Goal: Information Seeking & Learning: Learn about a topic

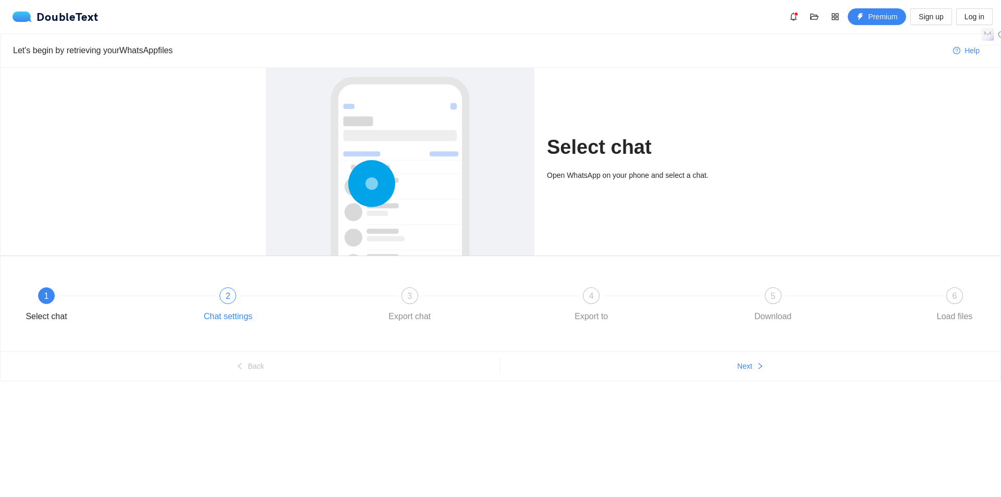
drag, startPoint x: 224, startPoint y: 295, endPoint x: 247, endPoint y: 303, distance: 24.9
click at [224, 297] on div "2" at bounding box center [228, 295] width 17 height 17
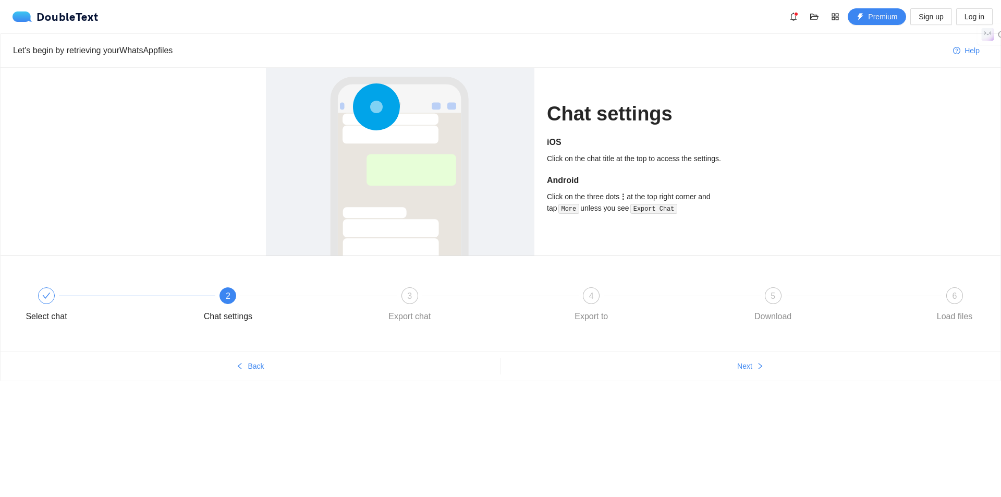
click at [612, 344] on div "Select chat 2 Chat settings 3 Export chat 4 Export to 5 Download 6 Load files" at bounding box center [501, 303] width 1000 height 95
drag, startPoint x: 743, startPoint y: 360, endPoint x: 749, endPoint y: 363, distance: 6.5
click at [745, 363] on button "Next" at bounding box center [751, 366] width 500 height 17
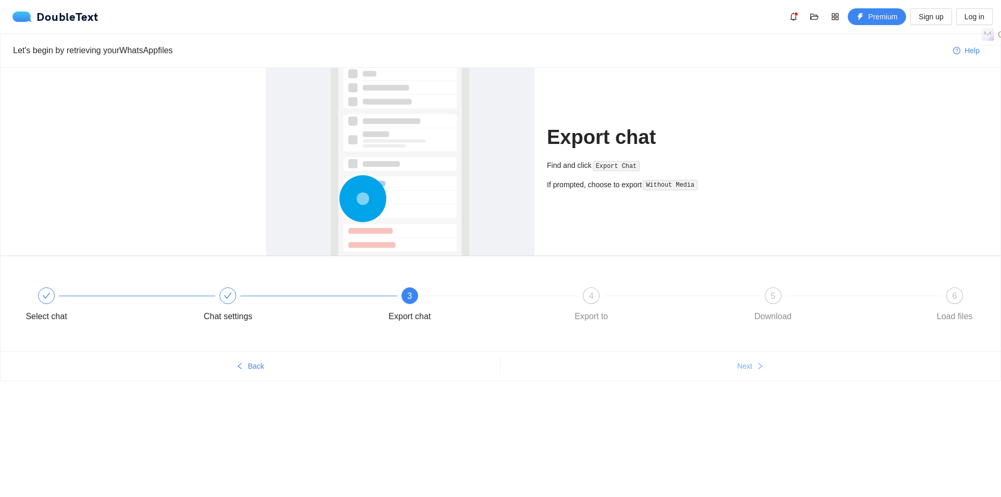
click at [750, 370] on span "Next" at bounding box center [744, 365] width 15 height 11
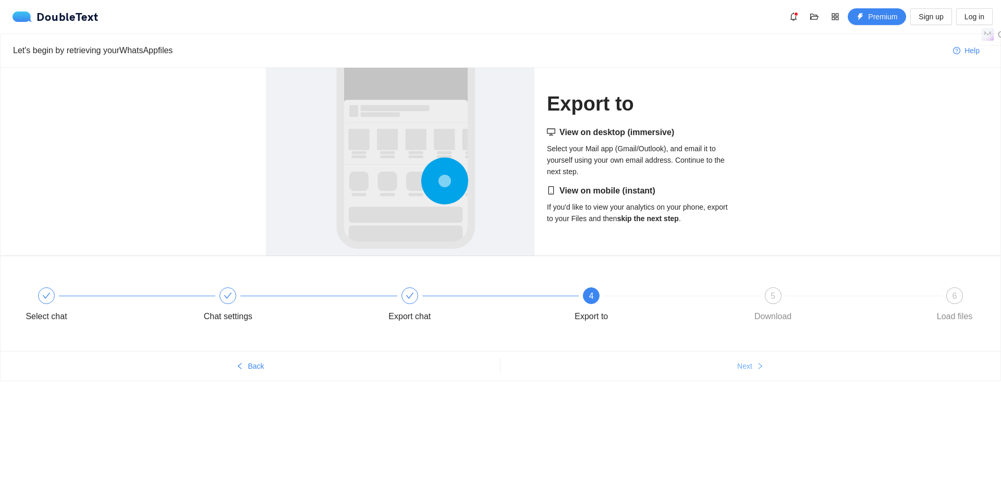
click at [751, 370] on span "Next" at bounding box center [744, 365] width 15 height 11
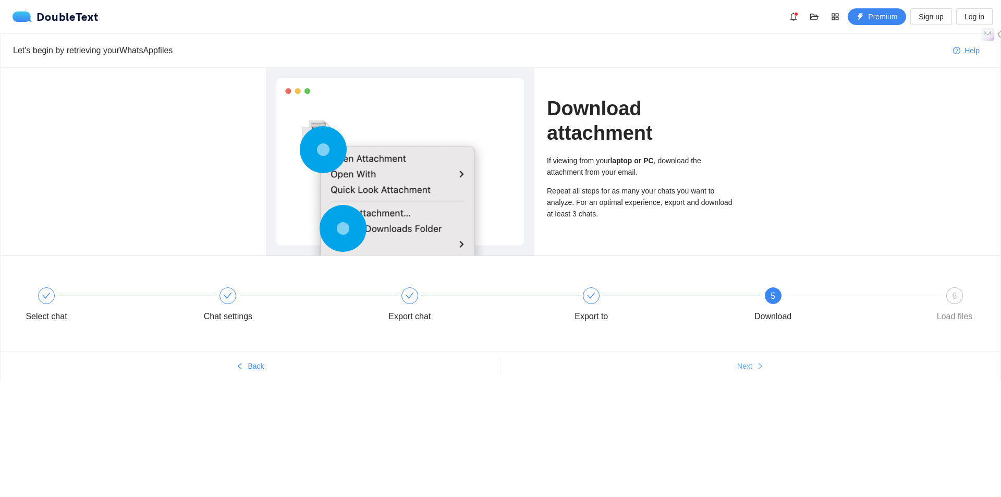
click at [758, 371] on button "Next" at bounding box center [751, 366] width 500 height 17
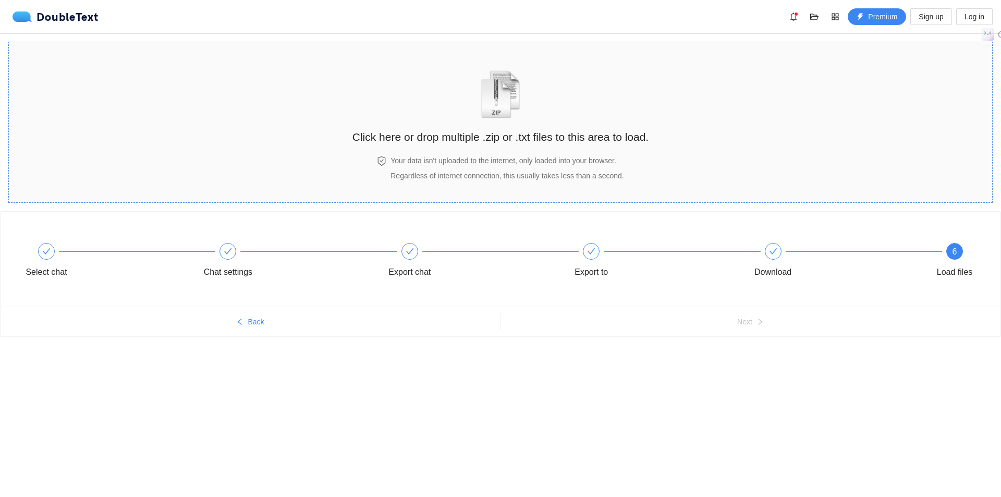
click at [457, 128] on h2 "Click here or drop multiple .zip or .txt files to this area to load." at bounding box center [501, 136] width 296 height 17
click at [586, 148] on div "Click here or drop multiple .zip or .txt files to this area to load." at bounding box center [501, 102] width 296 height 98
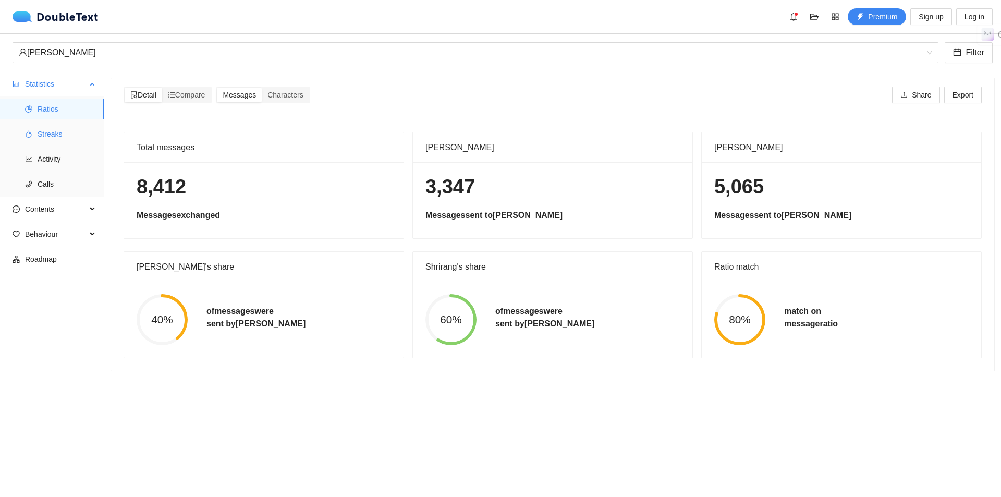
click at [43, 136] on span "Streaks" at bounding box center [67, 134] width 58 height 21
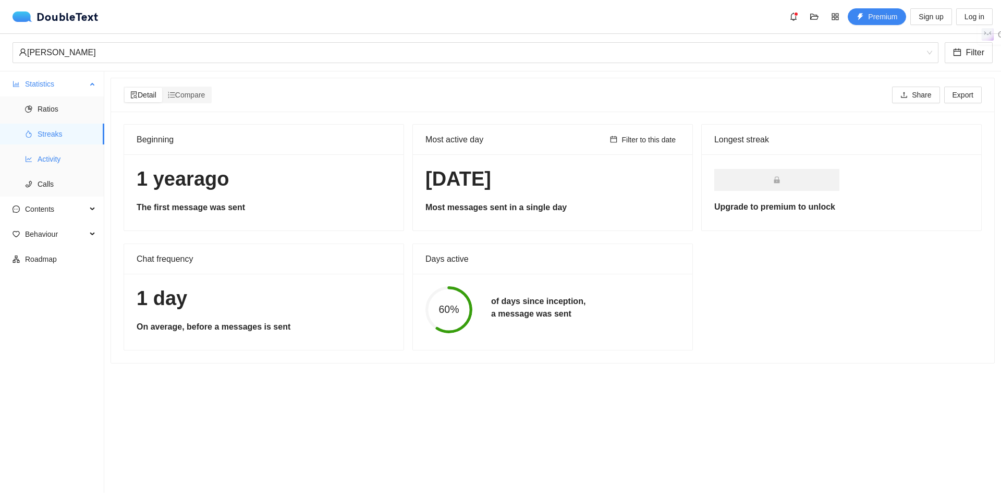
click at [55, 155] on span "Activity" at bounding box center [67, 159] width 58 height 21
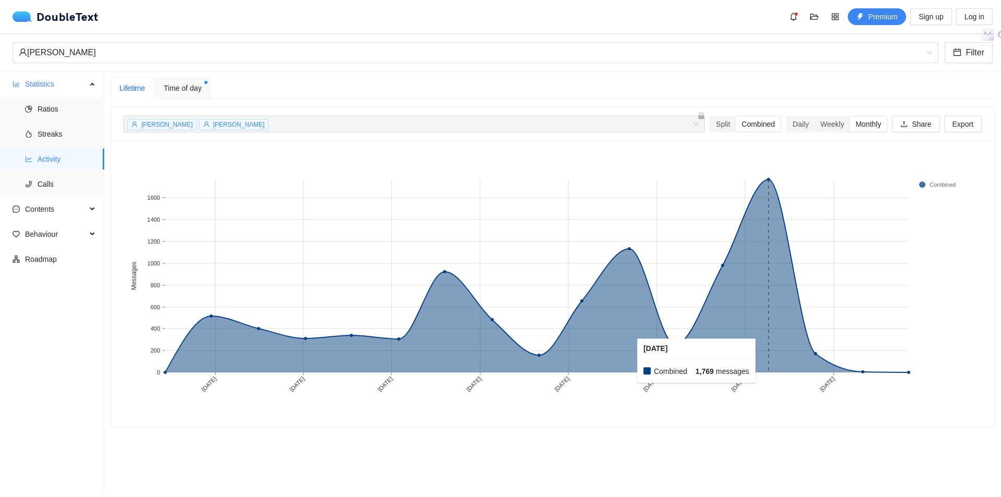
click at [761, 361] on rect at bounding box center [769, 275] width 46 height 193
click at [936, 185] on rect at bounding box center [940, 184] width 42 height 10
click at [172, 126] on span "[PERSON_NAME]" at bounding box center [167, 124] width 52 height 7
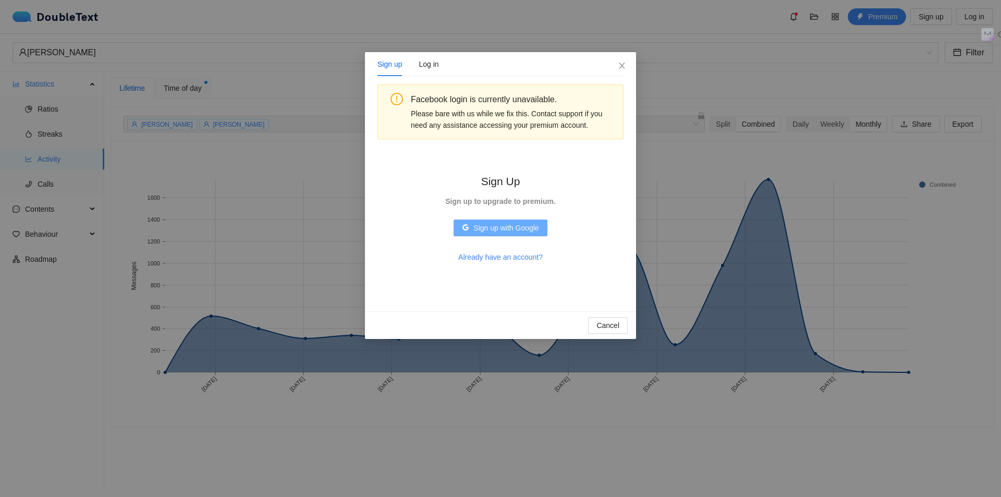
click at [522, 225] on span "Sign up with Google" at bounding box center [505, 227] width 65 height 11
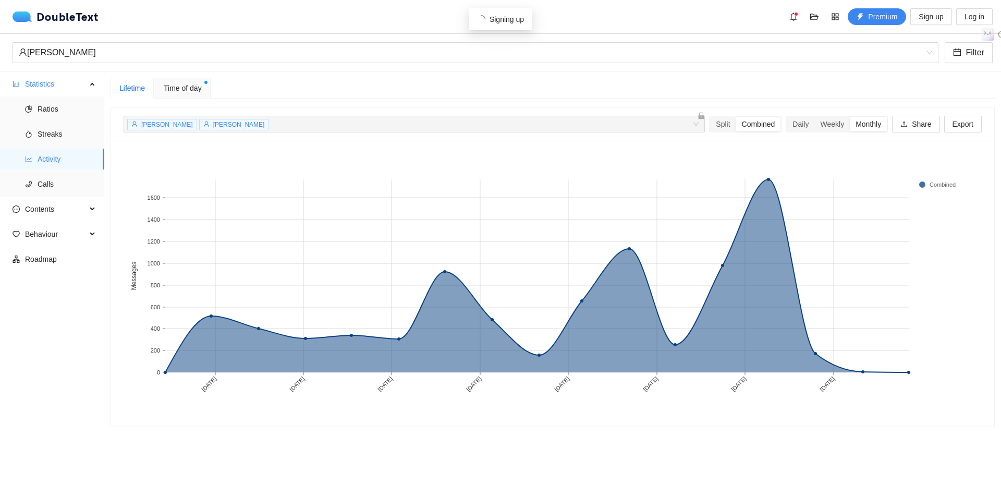
click at [173, 127] on span "[PERSON_NAME]" at bounding box center [167, 124] width 52 height 7
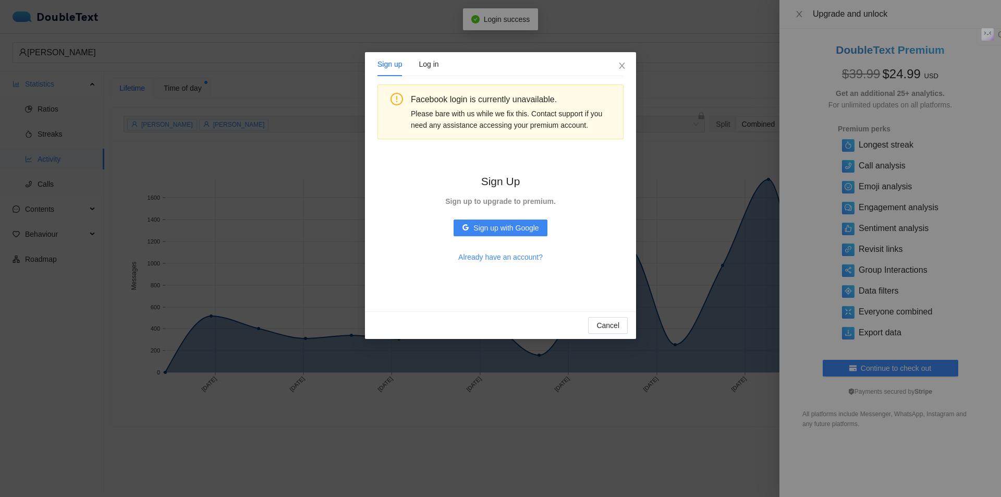
click at [661, 200] on div "Sign up Log in Facebook login is currently unavailable. Please bare with us whi…" at bounding box center [500, 248] width 1001 height 497
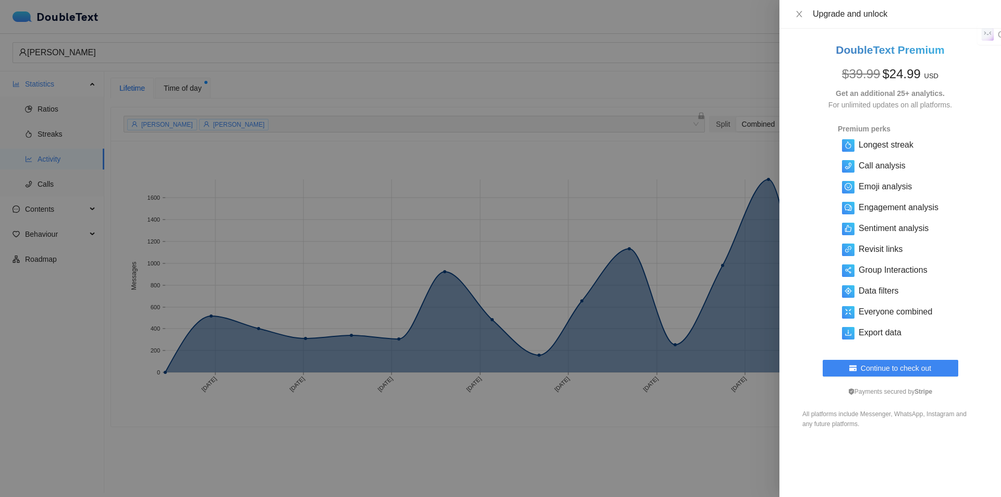
click at [681, 392] on div at bounding box center [500, 248] width 1001 height 497
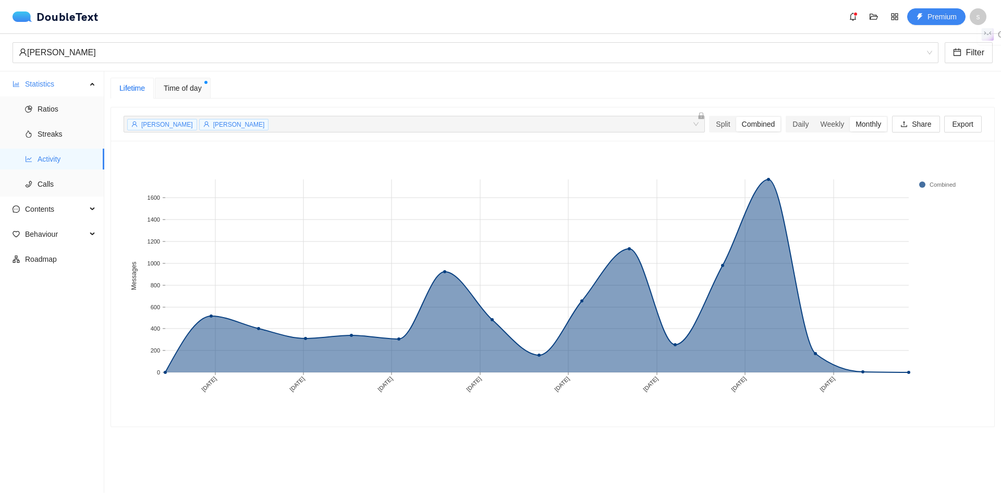
click at [179, 126] on span "[PERSON_NAME]" at bounding box center [167, 124] width 52 height 7
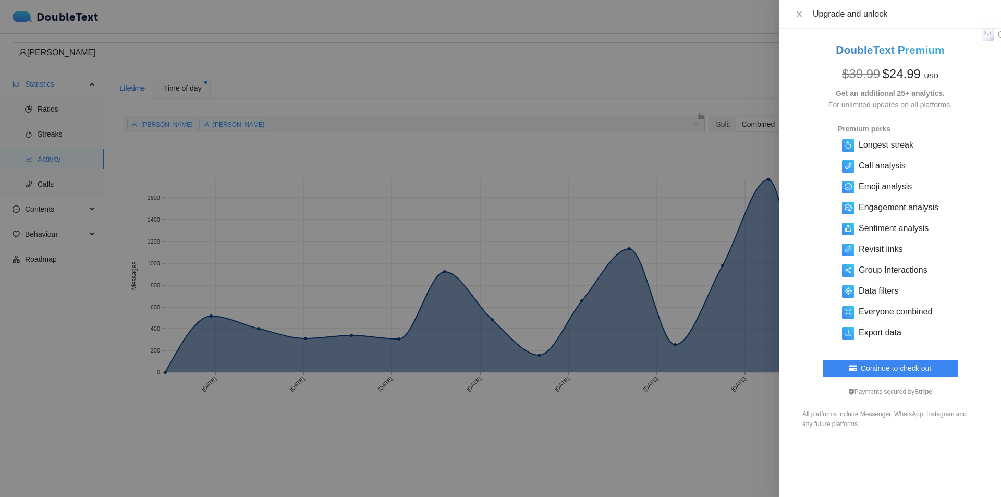
click at [662, 439] on div at bounding box center [500, 248] width 1001 height 497
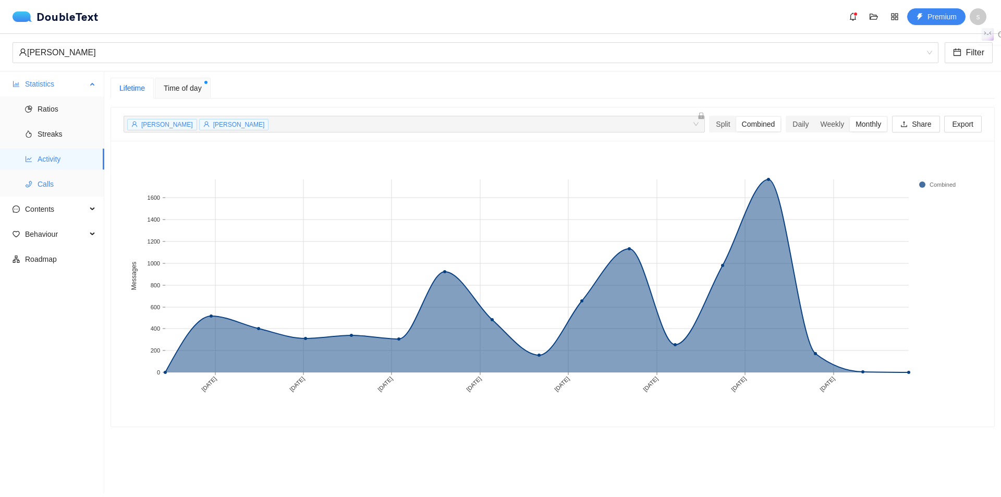
click at [45, 178] on span "Calls" at bounding box center [67, 184] width 58 height 21
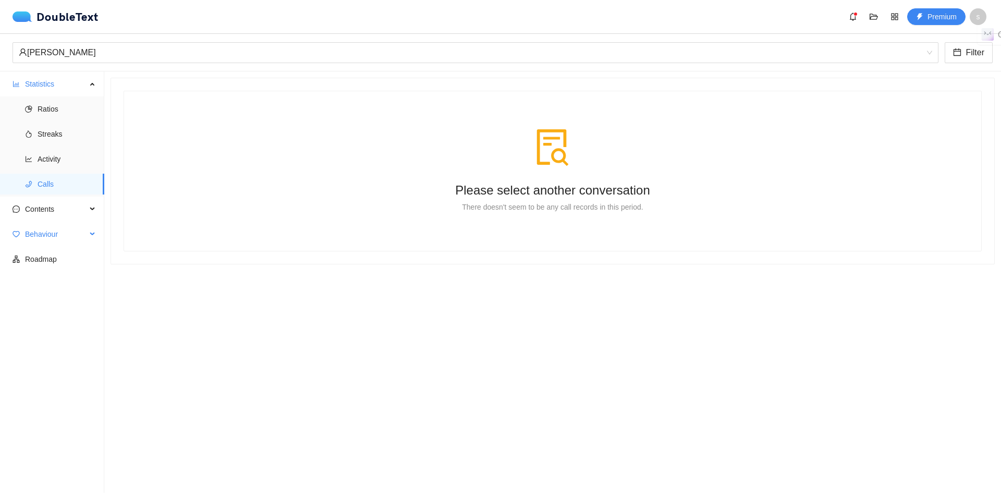
click at [35, 233] on span "Behaviour" at bounding box center [56, 234] width 62 height 21
click at [49, 259] on span "Engagement" at bounding box center [67, 259] width 58 height 21
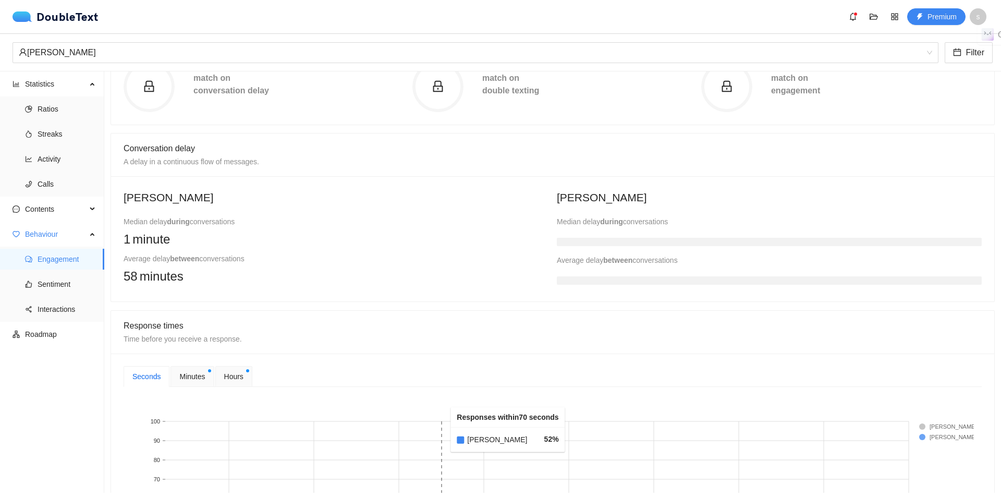
scroll to position [313, 0]
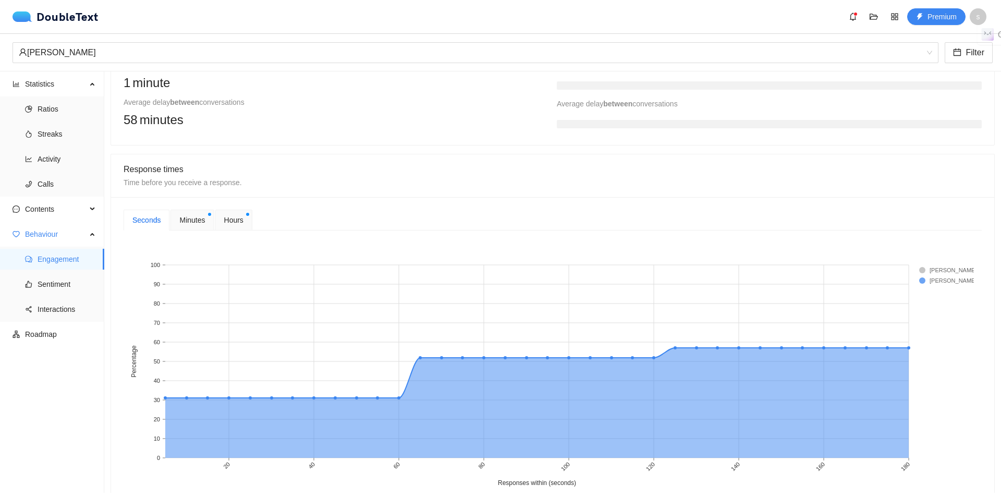
click at [931, 268] on rect at bounding box center [940, 270] width 42 height 10
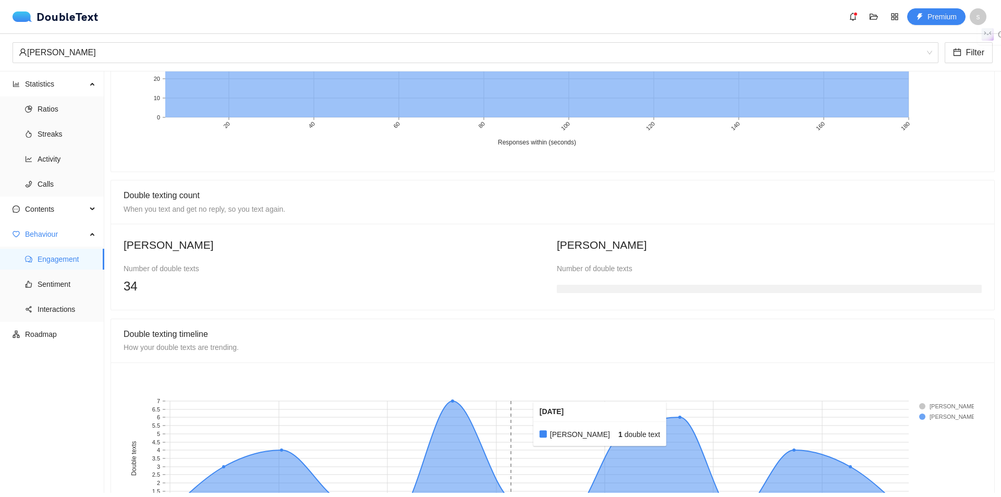
scroll to position [745, 0]
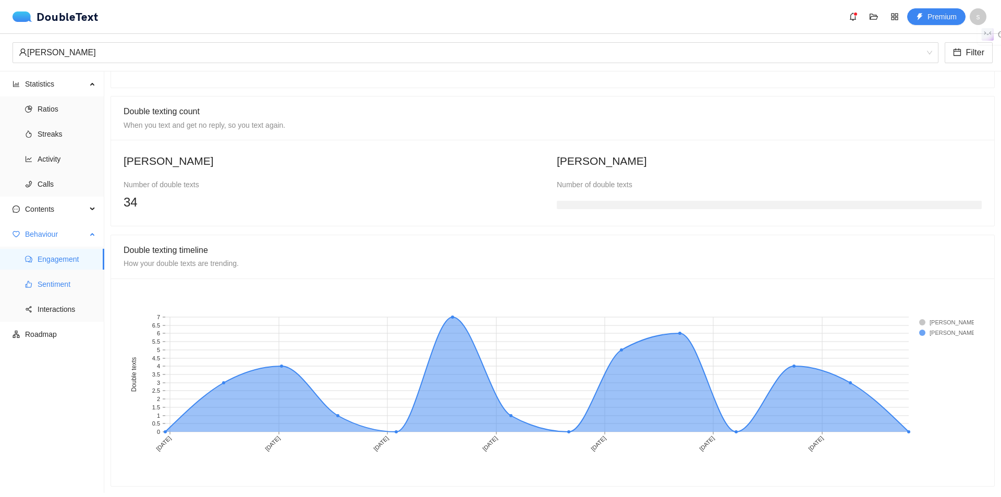
click at [47, 288] on span "Sentiment" at bounding box center [67, 284] width 58 height 21
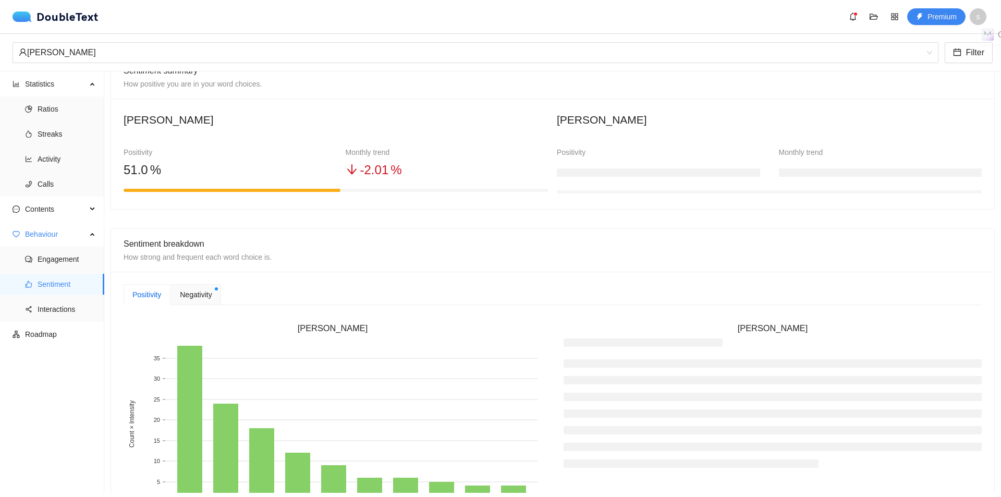
scroll to position [104, 0]
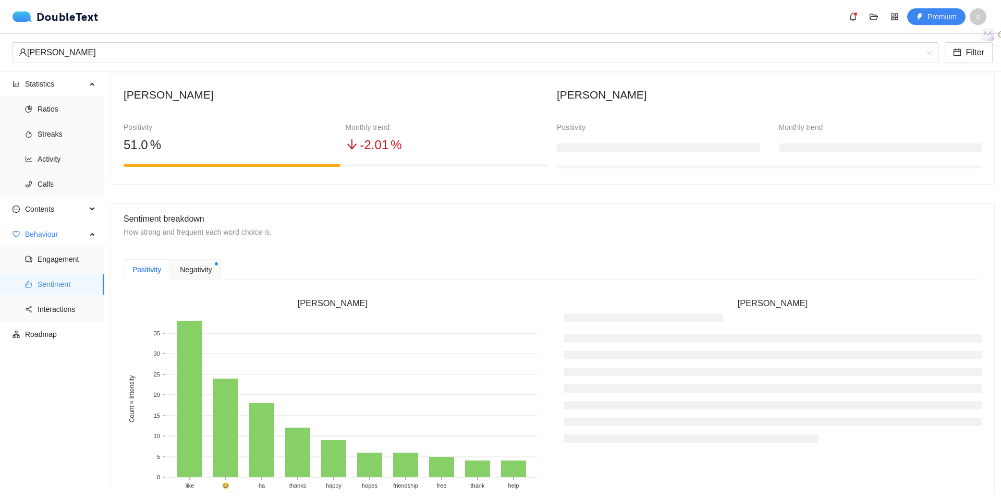
click at [195, 270] on span "Negativity" at bounding box center [196, 269] width 32 height 11
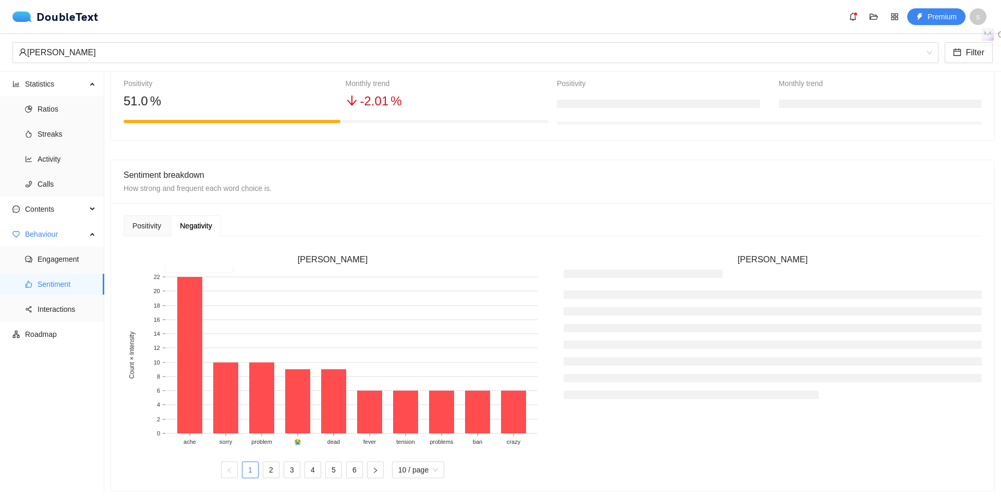
scroll to position [209, 0]
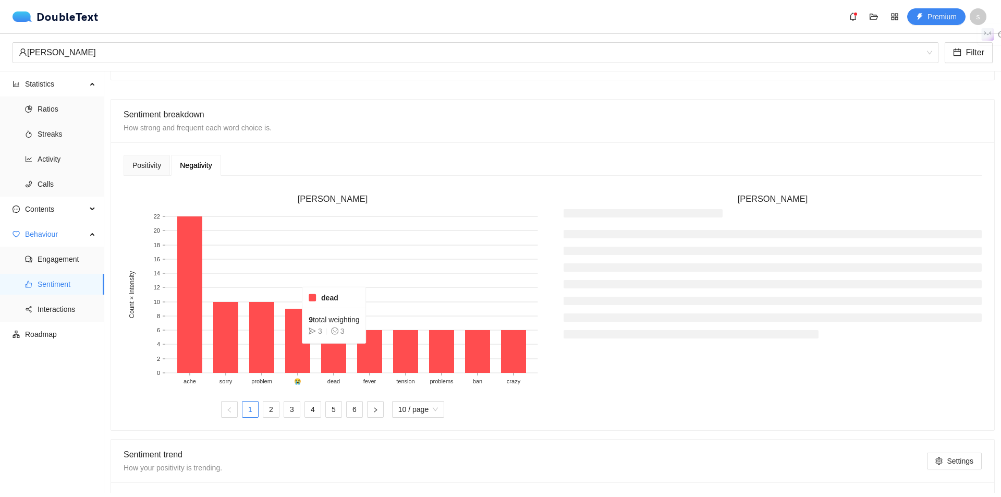
click at [336, 351] on rect at bounding box center [333, 341] width 25 height 64
click at [143, 166] on div "Positivity" at bounding box center [146, 165] width 29 height 11
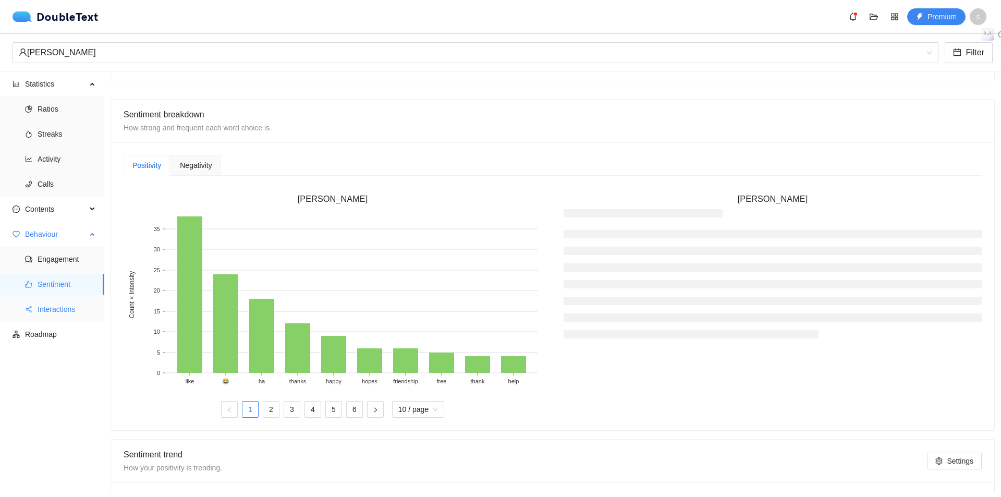
click at [57, 311] on span "Interactions" at bounding box center [67, 309] width 58 height 21
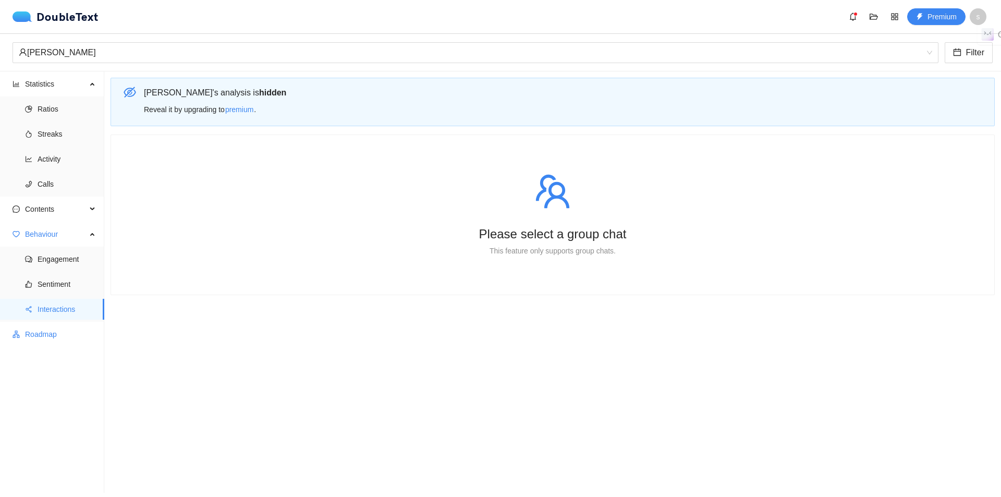
click at [51, 332] on span "Roadmap" at bounding box center [60, 334] width 71 height 21
